Goal: Book appointment/travel/reservation

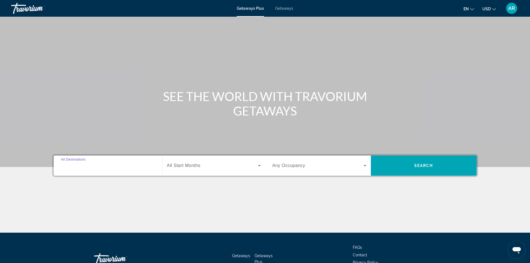
click at [96, 166] on input "Destination All Destinations" at bounding box center [108, 165] width 94 height 7
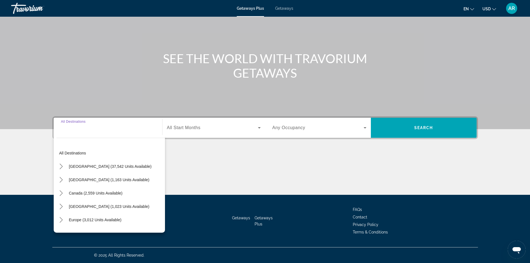
click at [117, 134] on div "Search widget" at bounding box center [108, 128] width 94 height 16
click at [114, 132] on div "Search widget" at bounding box center [108, 128] width 94 height 16
click at [81, 128] on input "Destination All Destinations" at bounding box center [108, 128] width 94 height 7
click at [74, 132] on div "Search widget" at bounding box center [108, 128] width 94 height 16
click at [75, 125] on input "Destination All Destinations" at bounding box center [108, 128] width 94 height 7
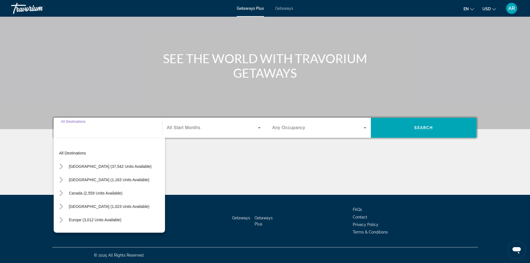
click at [75, 125] on input "Destination All Destinations" at bounding box center [108, 128] width 94 height 7
click at [112, 178] on span "[GEOGRAPHIC_DATA] (1,163 units available)" at bounding box center [109, 180] width 80 height 4
type input "**********"
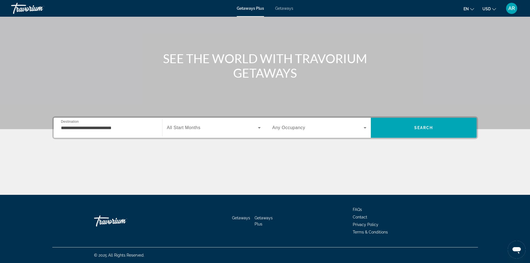
click at [222, 134] on div "Search widget" at bounding box center [214, 128] width 94 height 16
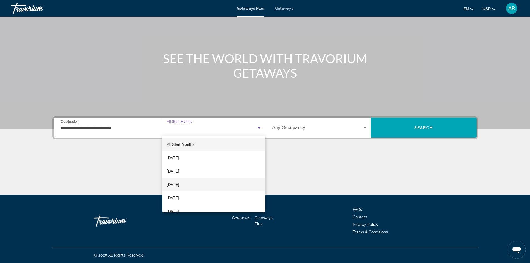
click at [205, 184] on mat-option "[DATE]" at bounding box center [213, 184] width 103 height 13
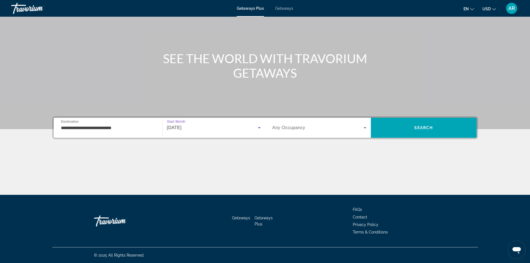
click at [307, 125] on span "Search widget" at bounding box center [317, 127] width 91 height 7
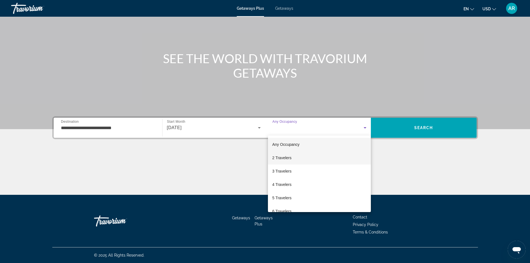
click at [299, 154] on mat-option "2 Travelers" at bounding box center [319, 157] width 103 height 13
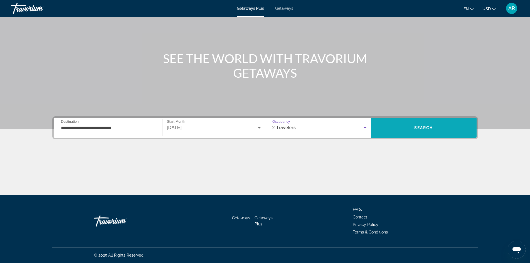
click at [398, 130] on span "Search" at bounding box center [424, 127] width 106 height 13
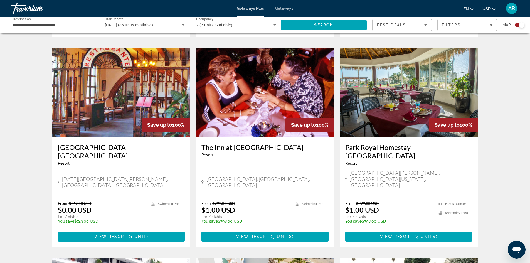
scroll to position [723, 0]
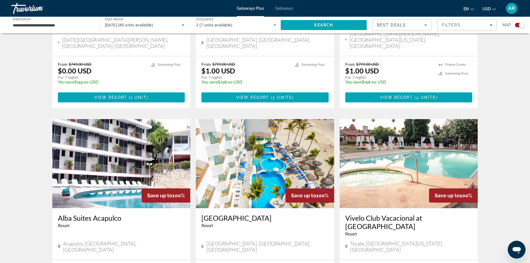
click at [263, 124] on img "Main content" at bounding box center [265, 163] width 138 height 89
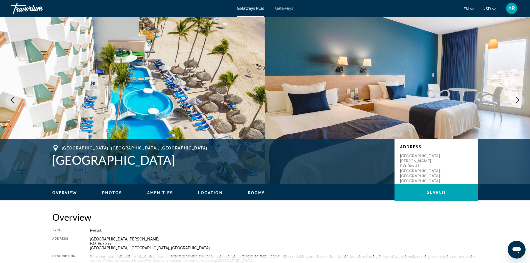
click at [517, 103] on icon "Next image" at bounding box center [517, 100] width 7 height 7
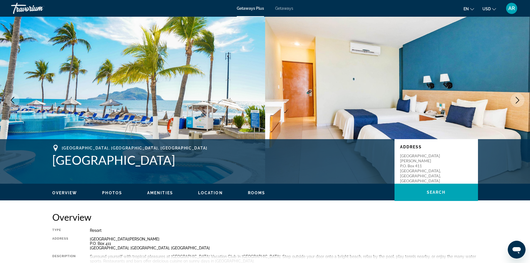
click at [517, 103] on icon "Next image" at bounding box center [517, 100] width 7 height 7
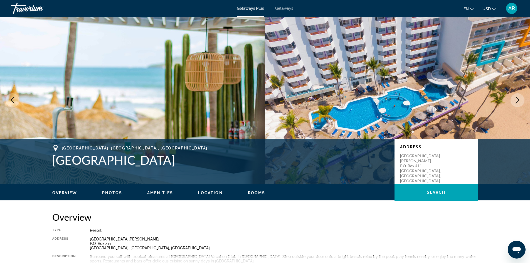
click at [516, 102] on icon "Next image" at bounding box center [517, 100] width 7 height 7
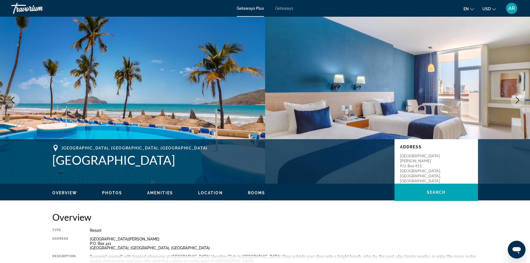
click at [516, 102] on icon "Next image" at bounding box center [517, 100] width 7 height 7
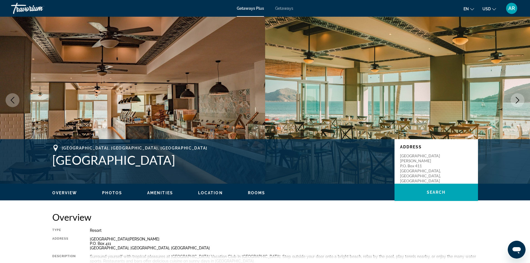
click at [515, 102] on icon "Next image" at bounding box center [517, 100] width 7 height 7
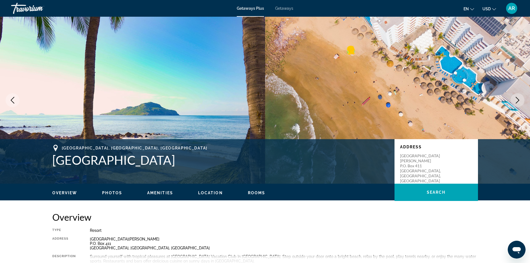
click at [514, 102] on button "Next image" at bounding box center [518, 100] width 14 height 14
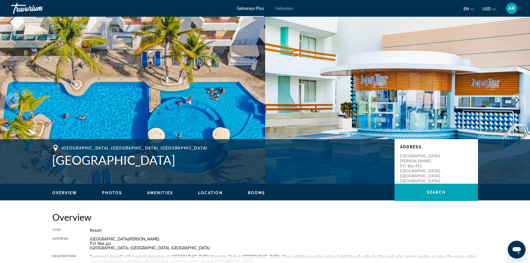
click at [514, 102] on button "Next image" at bounding box center [518, 100] width 14 height 14
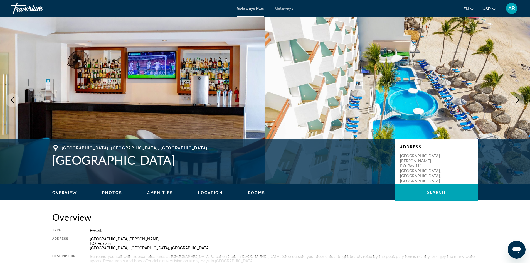
click at [514, 102] on button "Next image" at bounding box center [518, 100] width 14 height 14
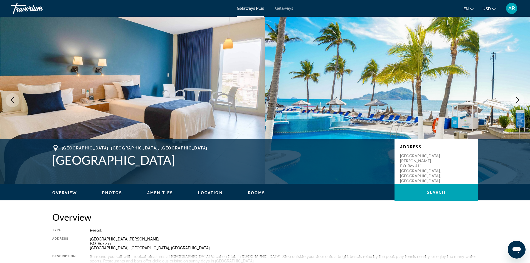
click at [514, 102] on button "Next image" at bounding box center [518, 100] width 14 height 14
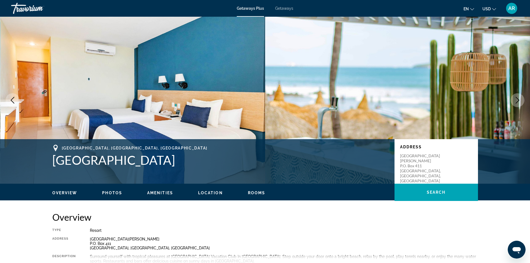
click at [513, 102] on button "Next image" at bounding box center [518, 100] width 14 height 14
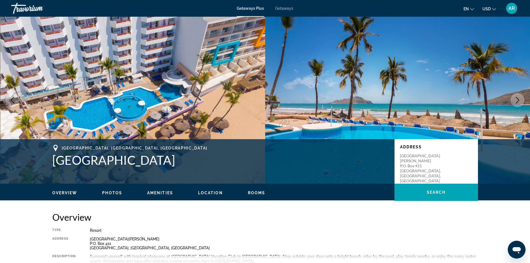
click at [513, 102] on button "Next image" at bounding box center [518, 100] width 14 height 14
